Goal: Use online tool/utility: Utilize a website feature to perform a specific function

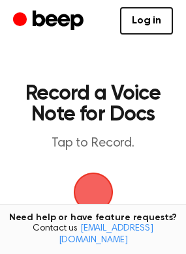
click at [96, 189] on span "button" at bounding box center [93, 193] width 40 height 40
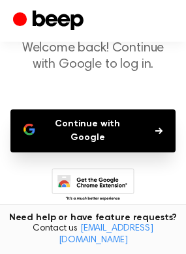
scroll to position [80, 0]
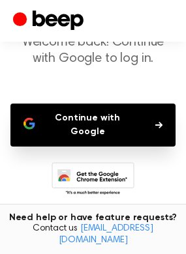
click at [84, 126] on button "Continue with Google" at bounding box center [92, 125] width 165 height 43
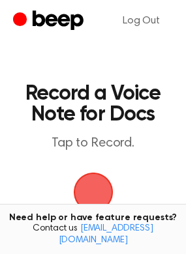
click at [95, 191] on span "button" at bounding box center [93, 193] width 40 height 40
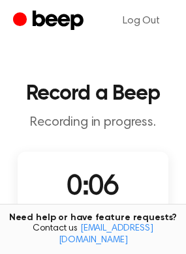
click at [120, 193] on div "0:06 Recording" at bounding box center [93, 197] width 84 height 61
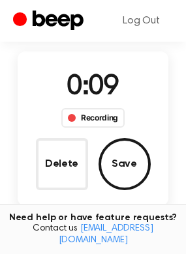
scroll to position [107, 0]
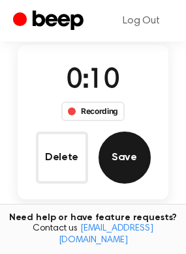
click at [121, 160] on button "Save" at bounding box center [124, 158] width 52 height 52
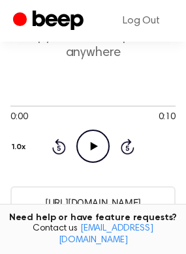
click at [92, 142] on icon "Play Audio" at bounding box center [92, 146] width 33 height 33
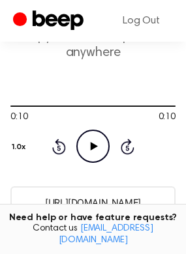
click at [94, 143] on icon "Play Audio" at bounding box center [92, 146] width 33 height 33
click at [97, 139] on icon "Play Audio" at bounding box center [92, 146] width 33 height 33
click at [97, 139] on icon "Pause Audio" at bounding box center [92, 146] width 33 height 33
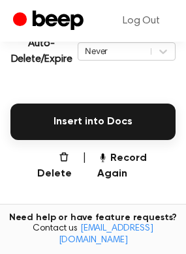
scroll to position [313, 0]
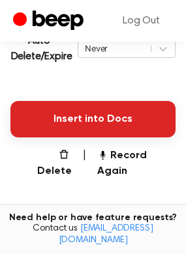
click at [94, 120] on button "Insert into Docs" at bounding box center [92, 119] width 165 height 36
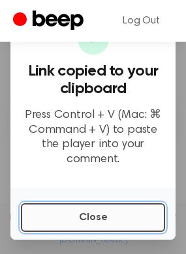
click at [81, 219] on button "Close" at bounding box center [93, 217] width 144 height 29
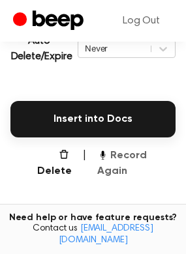
click at [113, 153] on button "Record Again" at bounding box center [136, 163] width 78 height 31
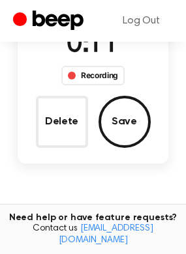
click at [117, 128] on button "Save" at bounding box center [124, 122] width 52 height 52
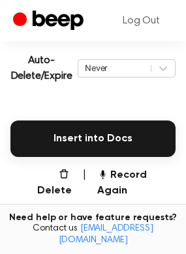
scroll to position [293, 0]
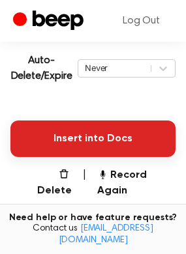
click at [92, 143] on button "Insert into Docs" at bounding box center [92, 138] width 165 height 36
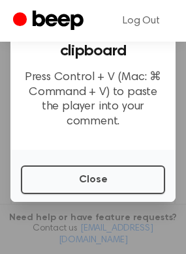
scroll to position [0, 0]
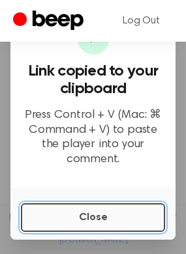
click at [110, 218] on button "Close" at bounding box center [93, 217] width 144 height 29
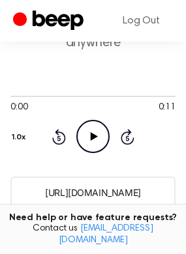
click at [88, 191] on input "https://beep.audio/neLky2a" at bounding box center [92, 193] width 165 height 32
